Goal: Task Accomplishment & Management: Use online tool/utility

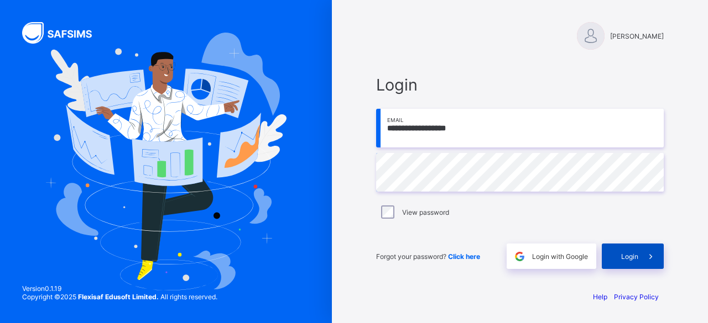
click at [635, 251] on div "Login" at bounding box center [633, 256] width 62 height 25
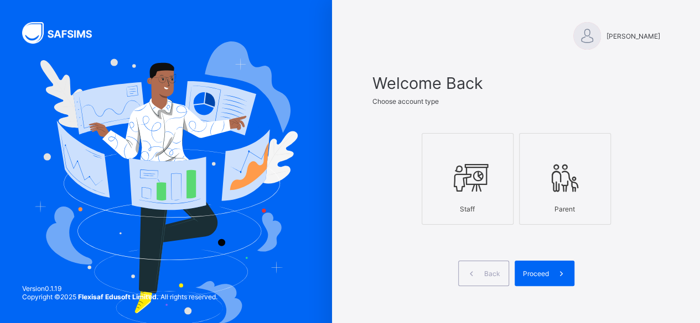
click at [504, 201] on div "Staff" at bounding box center [467, 209] width 80 height 19
click at [546, 267] on div "Proceed" at bounding box center [544, 273] width 60 height 25
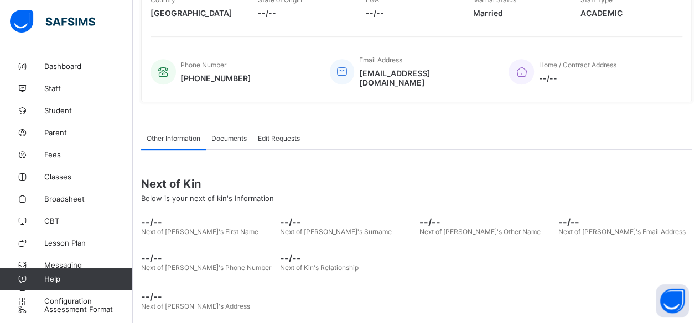
scroll to position [223, 0]
click at [81, 69] on span "Dashboard" at bounding box center [88, 66] width 88 height 9
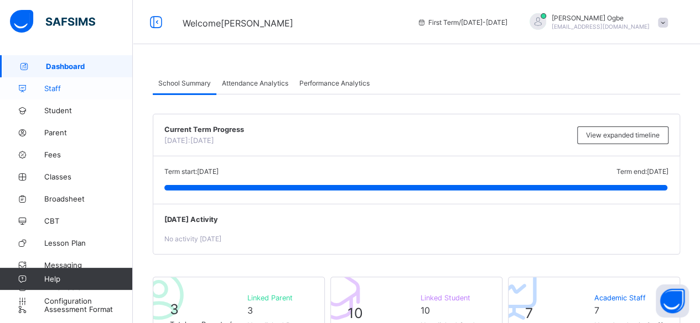
click at [75, 88] on span "Staff" at bounding box center [88, 88] width 88 height 9
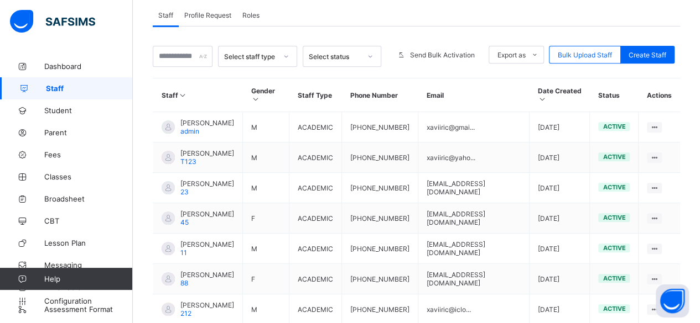
scroll to position [249, 0]
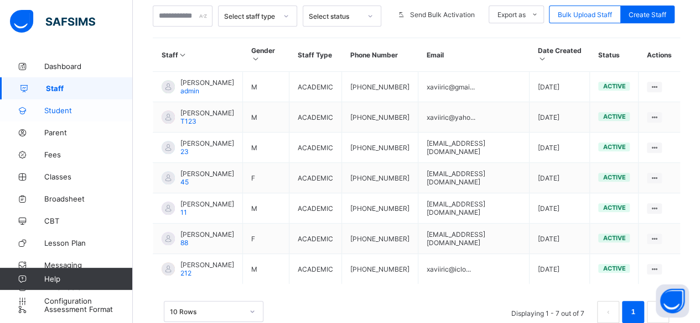
click at [104, 114] on span "Student" at bounding box center [88, 110] width 88 height 9
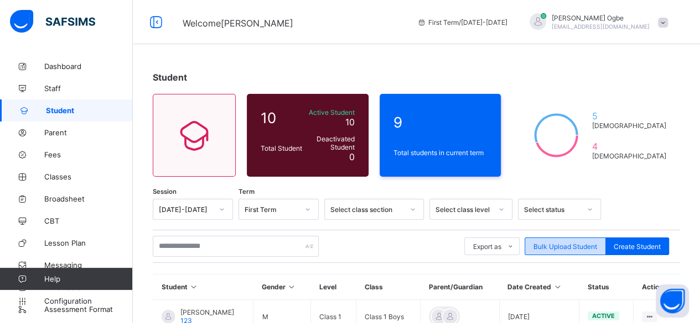
click at [568, 245] on span "Bulk Upload Student" at bounding box center [565, 247] width 64 height 8
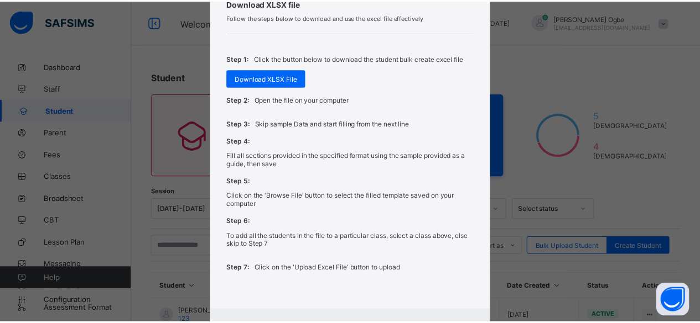
scroll to position [488, 0]
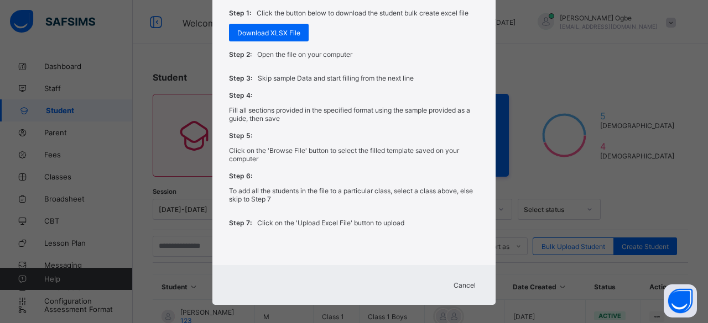
click at [286, 20] on div "Step 1: Click the button below to download the student bulk create excel file D…" at bounding box center [354, 21] width 250 height 41
click at [286, 25] on div "Download XLSX File" at bounding box center [269, 33] width 80 height 18
click at [594, 123] on div "Bulk Upload Student Upload XLSX File Select your XLSX file from your computer t…" at bounding box center [350, 161] width 700 height 323
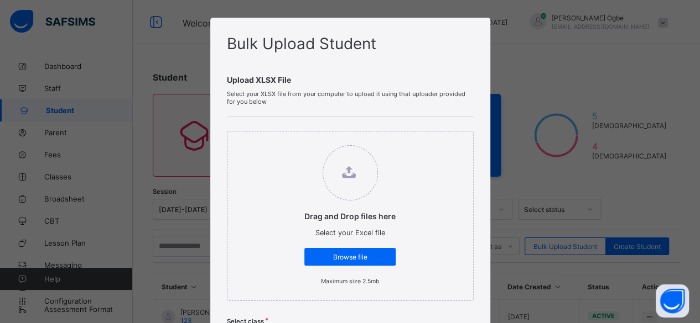
scroll to position [0, 0]
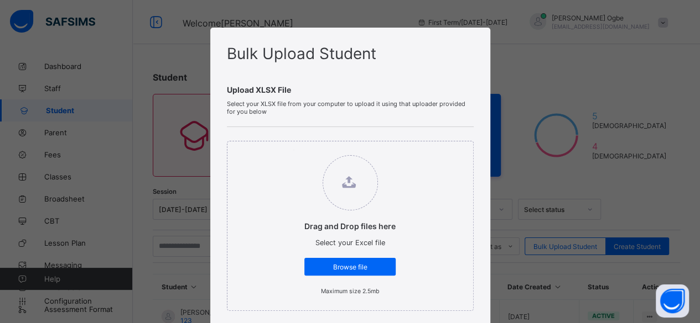
click at [534, 39] on div "Bulk Upload Student Upload XLSX File Select your XLSX file from your computer t…" at bounding box center [350, 161] width 700 height 323
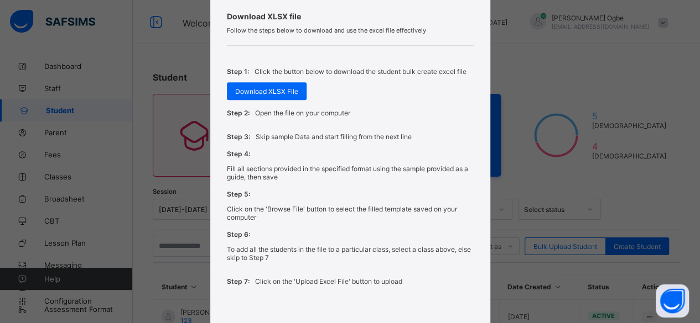
scroll to position [488, 0]
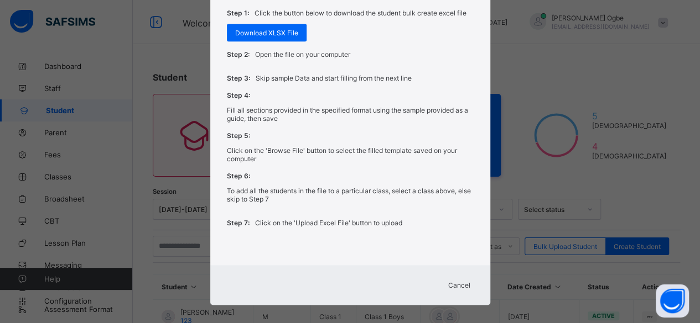
click at [466, 281] on span "Cancel" at bounding box center [459, 285] width 22 height 8
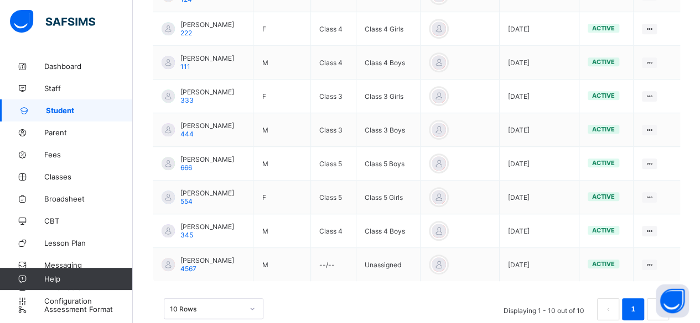
scroll to position [377, 0]
